Goal: Task Accomplishment & Management: Manage account settings

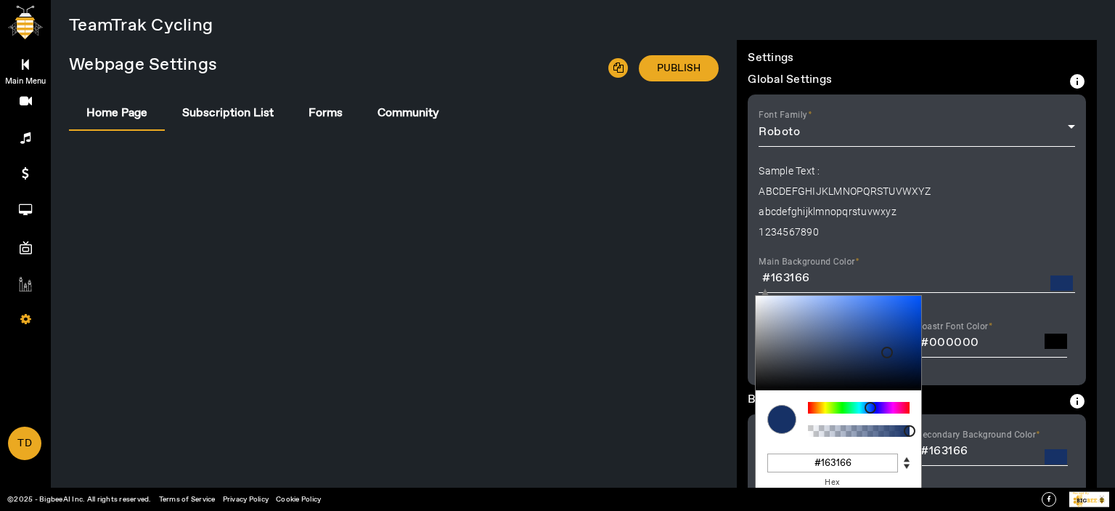
click at [41, 67] on link "Main Menu" at bounding box center [25, 63] width 51 height 36
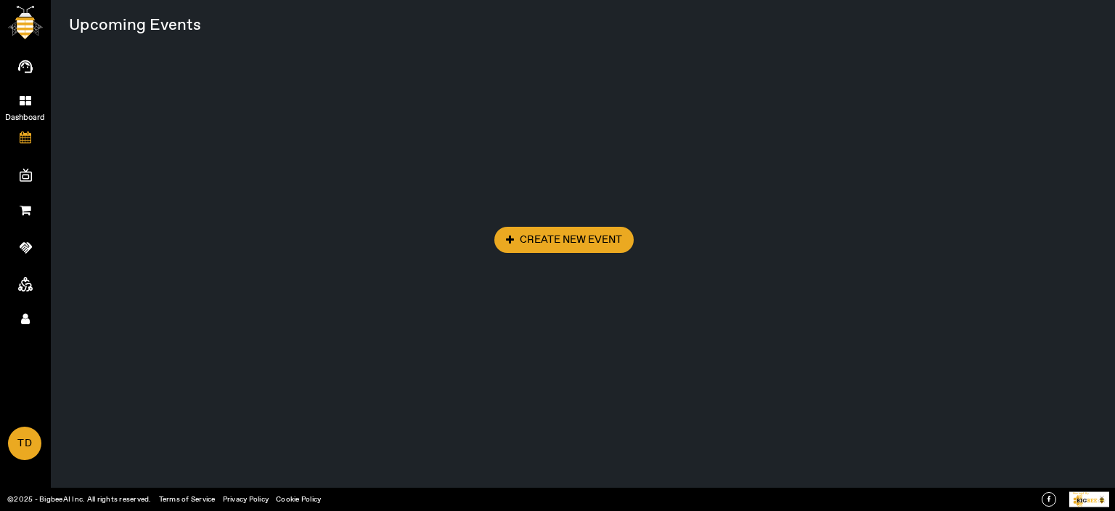
click at [20, 95] on icon at bounding box center [26, 100] width 12 height 12
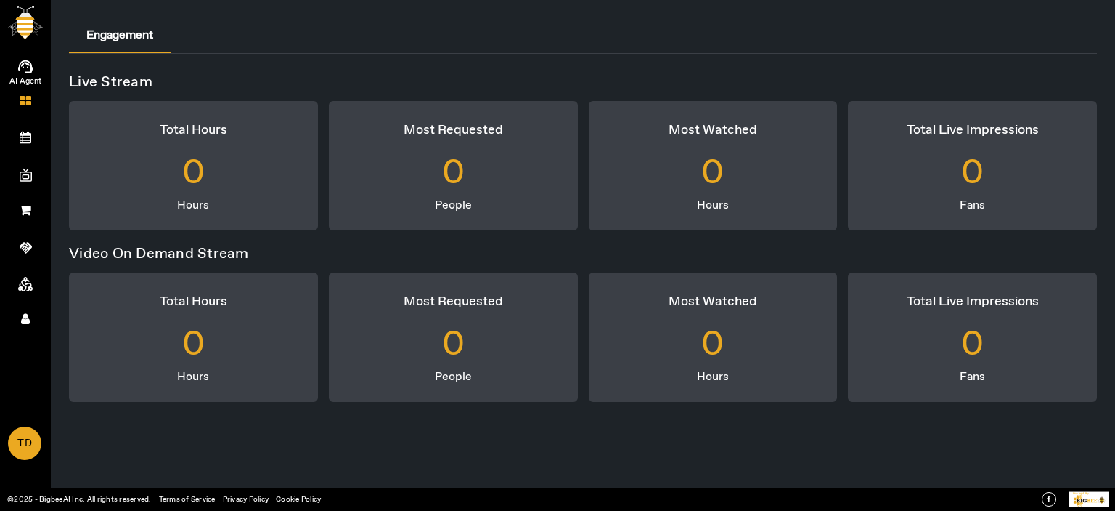
click at [30, 59] on icon at bounding box center [25, 66] width 15 height 17
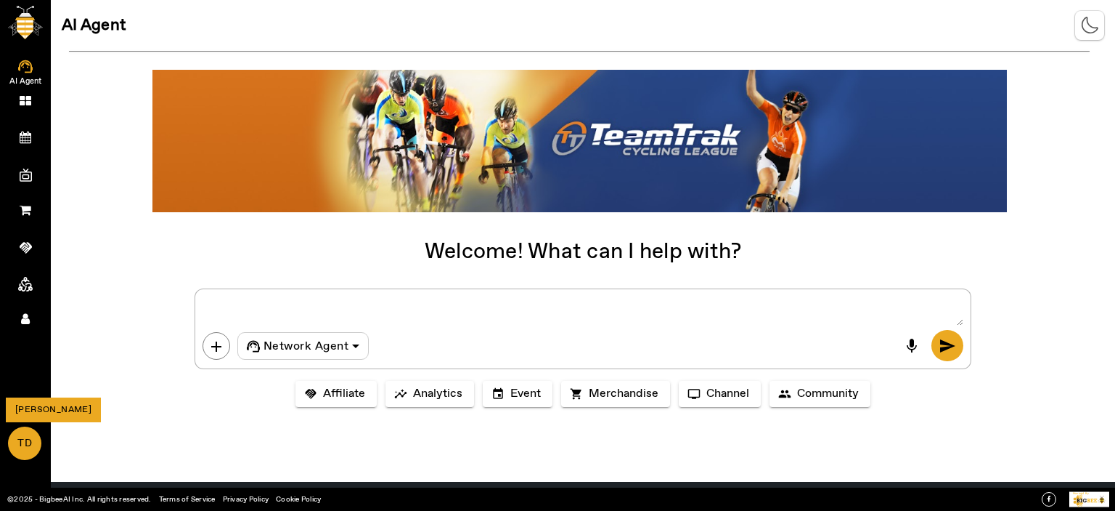
click at [23, 450] on span "TD" at bounding box center [24, 443] width 31 height 31
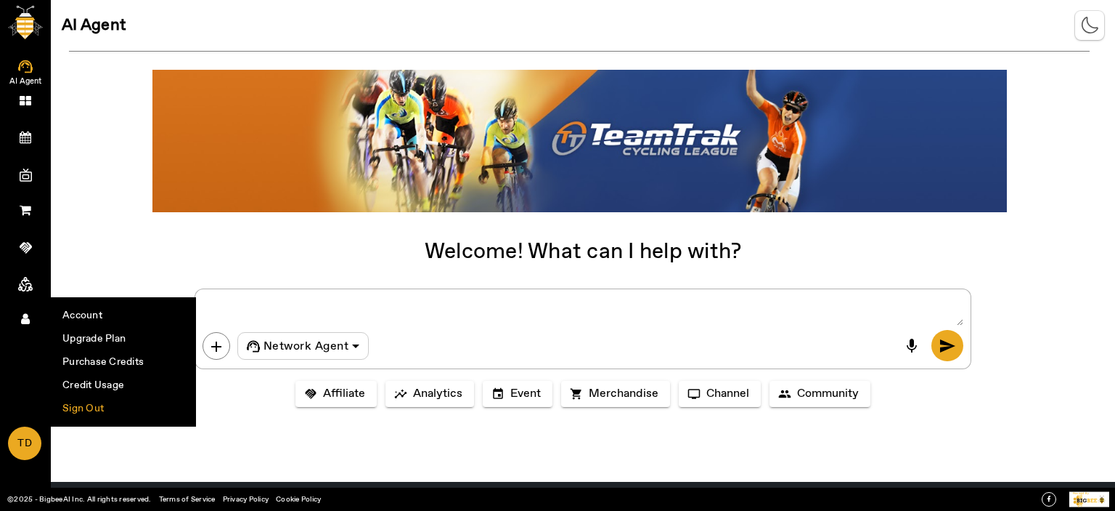
click at [78, 405] on li "Sign Out" at bounding box center [124, 408] width 144 height 23
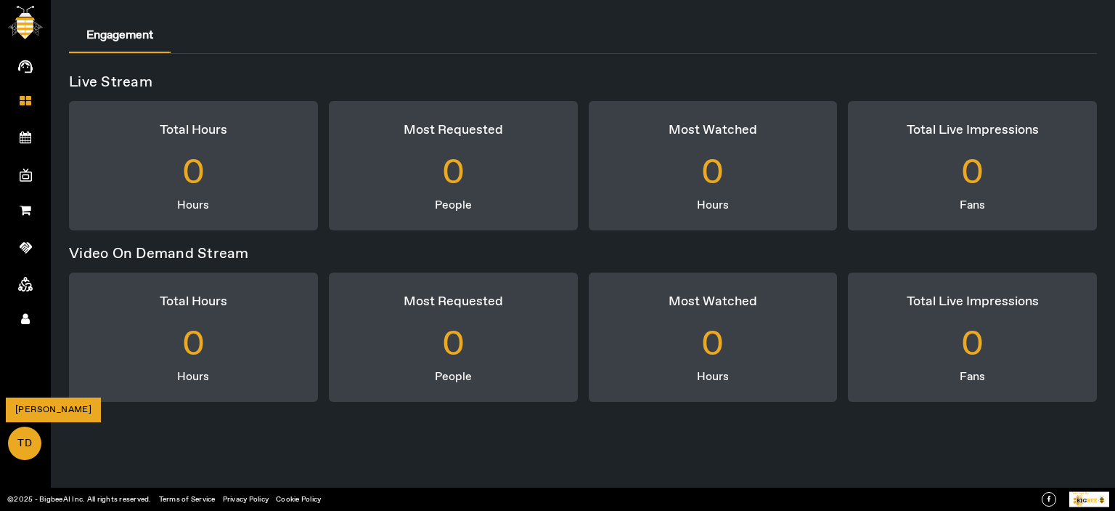
click at [26, 449] on span "TD" at bounding box center [24, 443] width 31 height 31
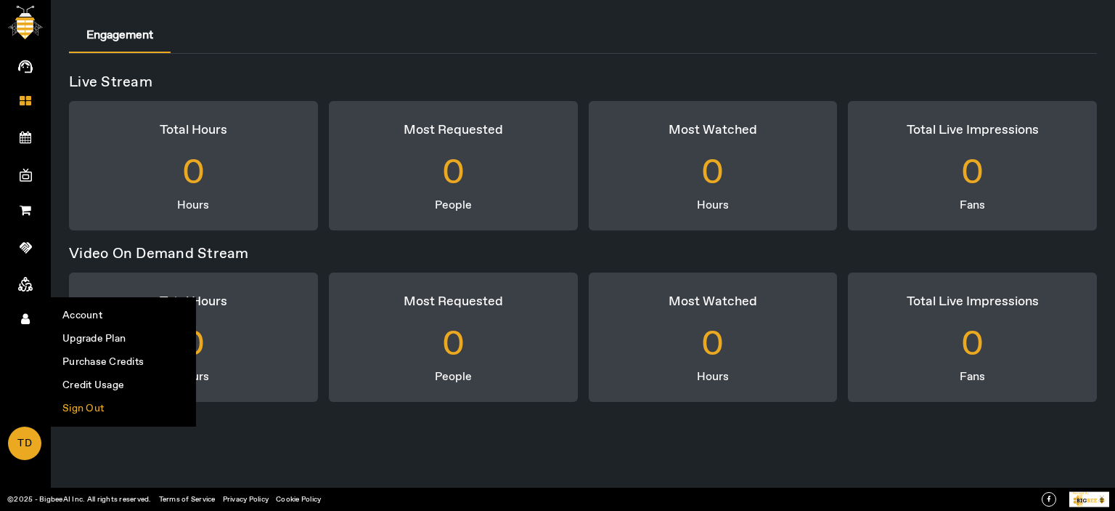
click at [97, 404] on li "Sign Out" at bounding box center [124, 408] width 144 height 23
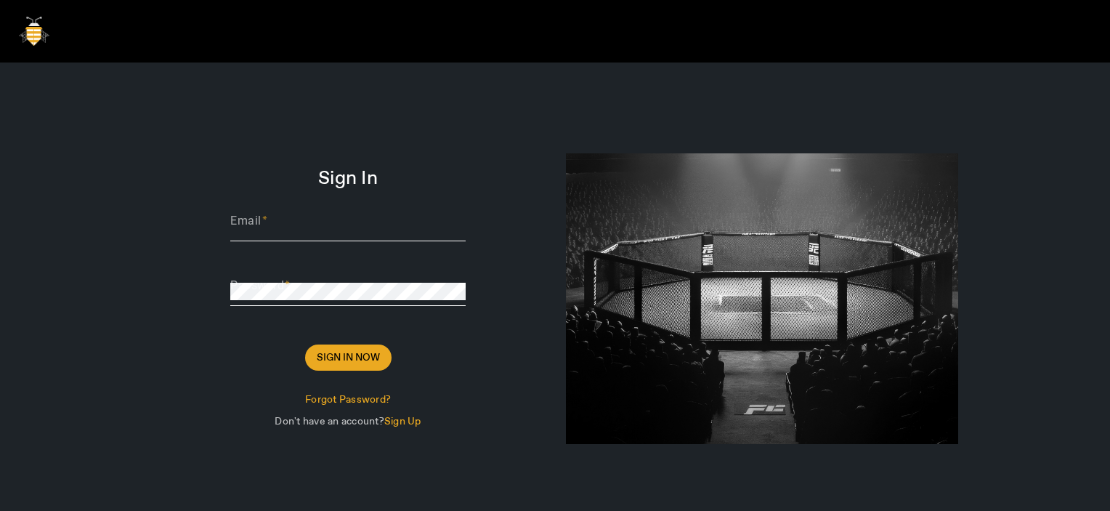
type input "[PERSON_NAME][EMAIL_ADDRESS][DOMAIN_NAME]"
